Goal: Download file/media

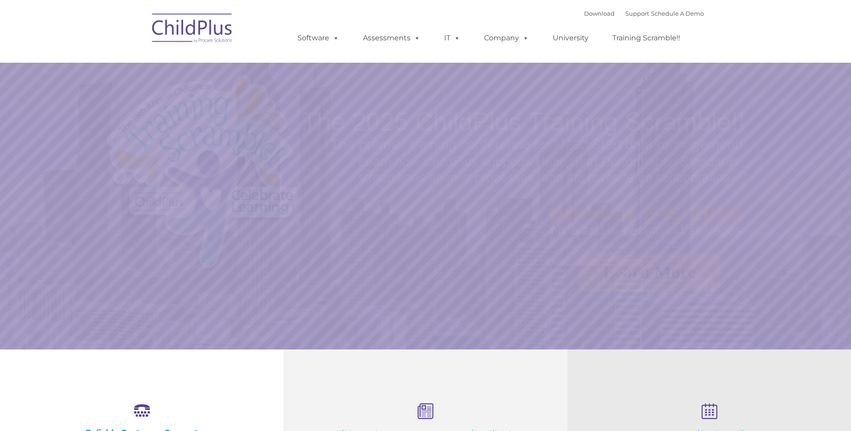
select select "MEDIUM"
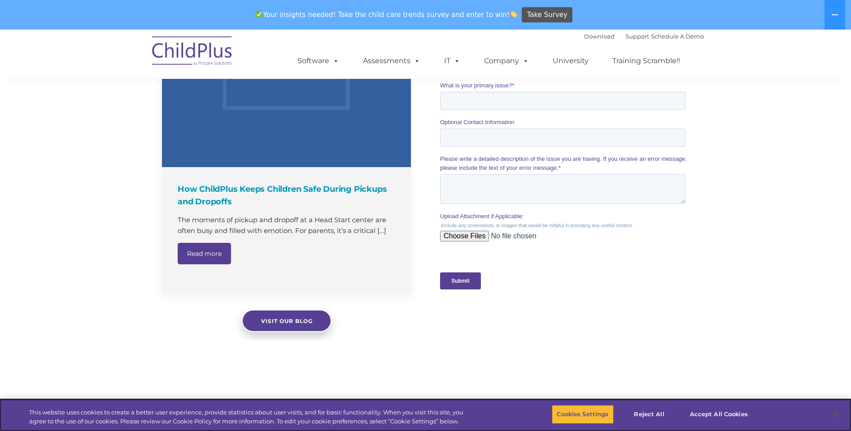
scroll to position [897, 0]
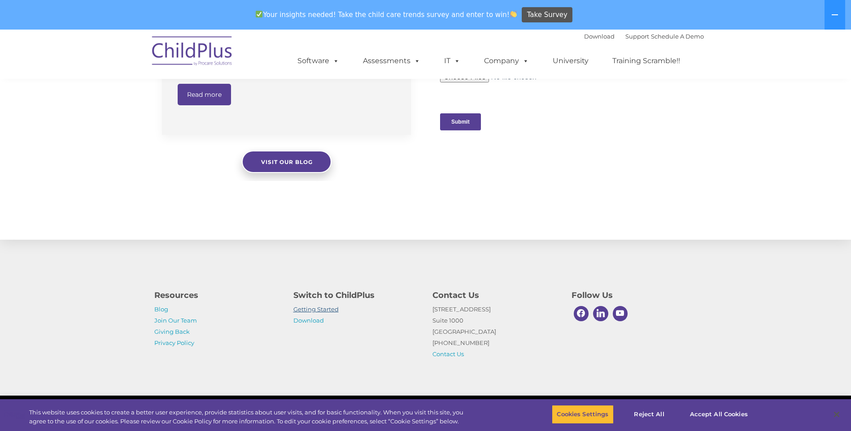
click at [329, 309] on link "Getting Started" at bounding box center [315, 309] width 45 height 7
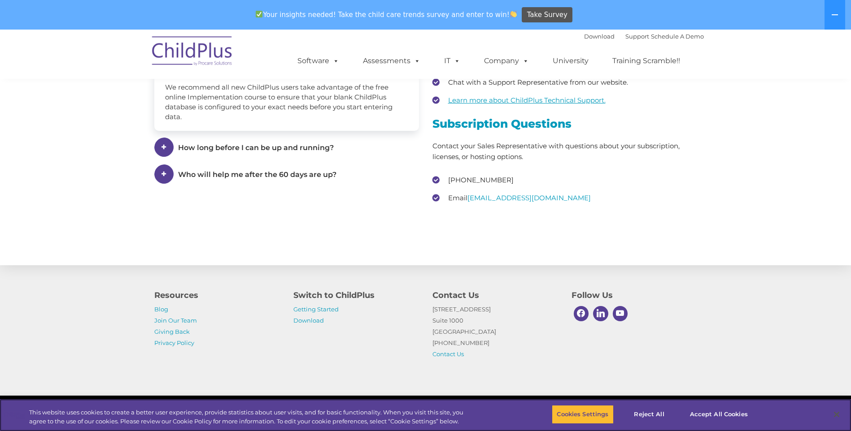
scroll to position [1328, 0]
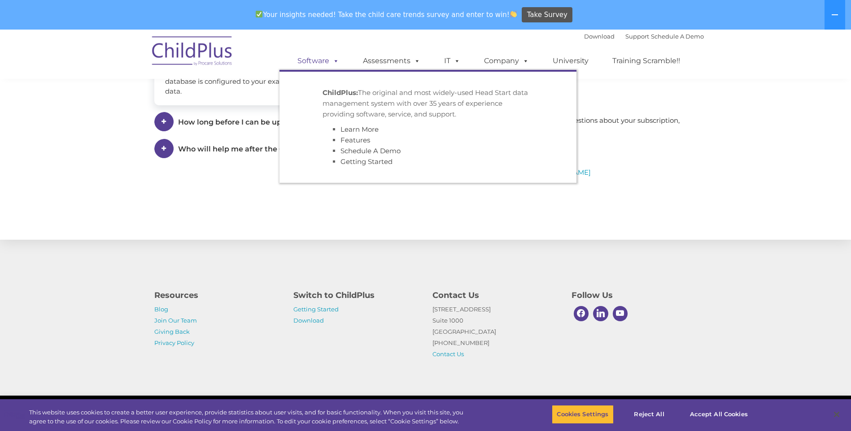
click at [326, 60] on link "Software" at bounding box center [318, 61] width 60 height 18
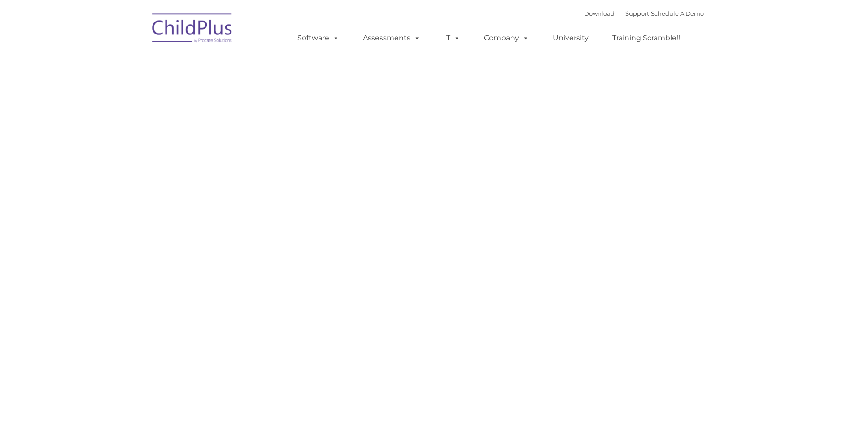
type input ""
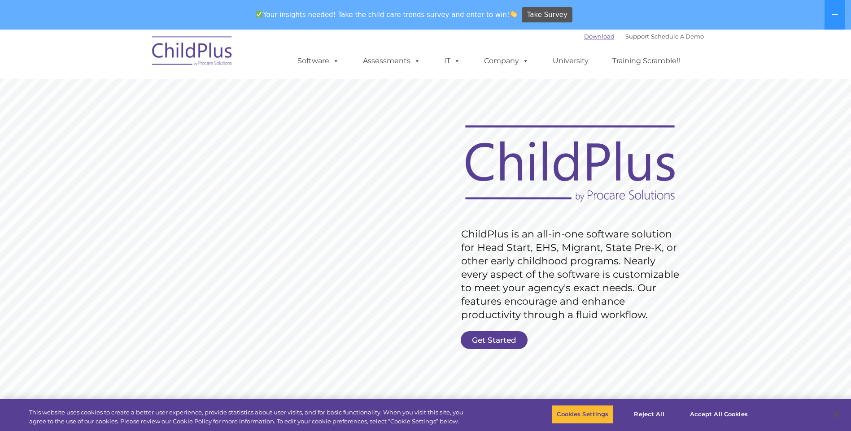
click at [584, 37] on link "Download" at bounding box center [599, 36] width 30 height 7
